Goal: Task Accomplishment & Management: Manage account settings

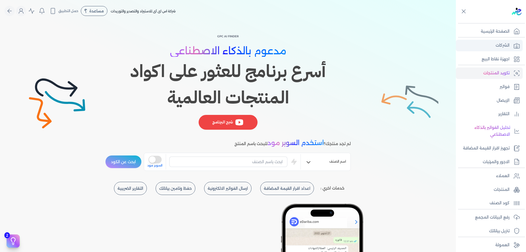
click at [511, 50] on link "الشركات" at bounding box center [489, 46] width 67 height 12
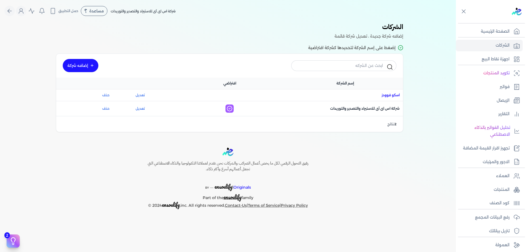
click at [394, 96] on span "اسم الشركة : اسكو فوودز" at bounding box center [390, 95] width 18 height 5
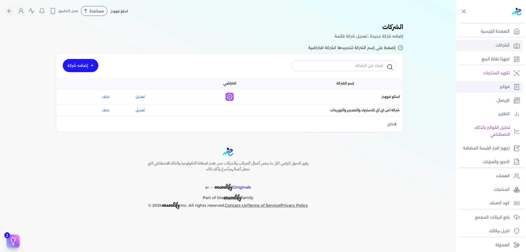
click at [513, 86] on link "فواتير" at bounding box center [489, 87] width 67 height 12
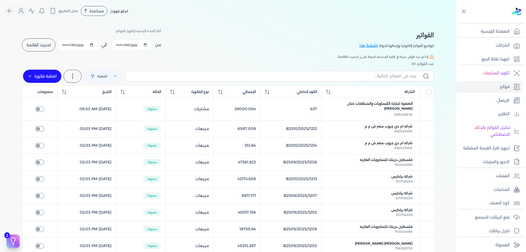
click at [52, 57] on h5 "إذا لم تجد فواتير حديثة في الفترة المحددة، اضغط على زر (تحديث القائمة)." at bounding box center [228, 56] width 412 height 5
click at [48, 47] on span "تحديث القائمة" at bounding box center [39, 45] width 24 height 4
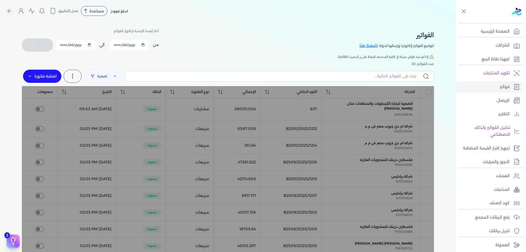
checkbox input "false"
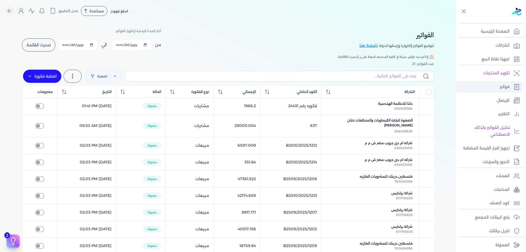
click at [513, 89] on link "فواتير" at bounding box center [489, 87] width 67 height 12
click at [504, 33] on p "الصفحة الرئيسية" at bounding box center [495, 31] width 29 height 7
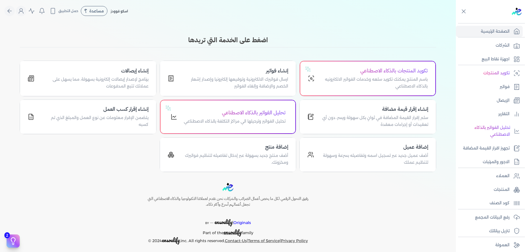
click at [368, 44] on h3 "اضغط على الخدمة التي تريدها" at bounding box center [228, 40] width 416 height 10
click at [346, 58] on div "اضغط على الخدمة التي تريدها تكويد المنتجات بالذكاء الاصطناعي باسم المنتج يمكنك …" at bounding box center [228, 103] width 421 height 137
click at [481, 32] on p "الصفحة الرئيسية" at bounding box center [495, 31] width 29 height 7
click at [494, 44] on link "الشركات" at bounding box center [489, 46] width 67 height 12
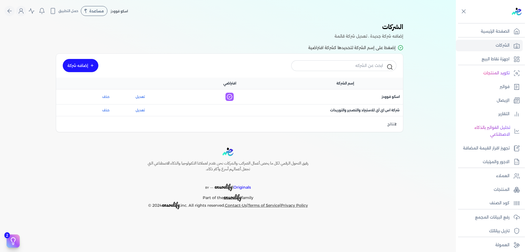
click at [416, 42] on div "الشركات المستخدمة حديثاً شركة جديدة اسكو فوودز الرسوم الضريبية : 2,960,000 شركة…" at bounding box center [228, 79] width 456 height 114
click at [403, 96] on div "إضافه شركة إسم الشركة افتراضي اسم الشركة : اسكو فوودز افتراضي : تعديل حذف اسم ا…" at bounding box center [229, 93] width 351 height 82
click at [390, 96] on span "اسم الشركة : اسكو فوودز" at bounding box center [390, 96] width 18 height 5
click at [391, 95] on span "اسم الشركة : اسكو فوودز" at bounding box center [390, 96] width 18 height 5
click at [510, 90] on link "فواتير" at bounding box center [489, 87] width 67 height 12
